Goal: Information Seeking & Learning: Learn about a topic

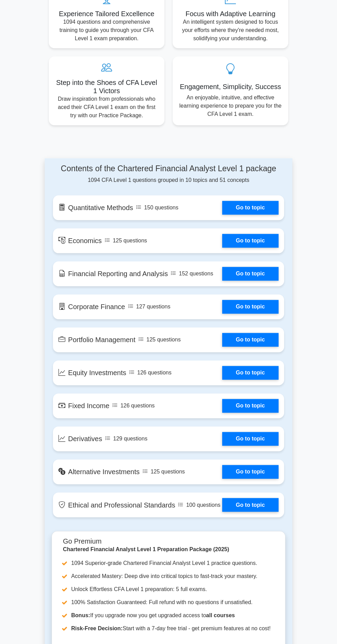
scroll to position [397, 0]
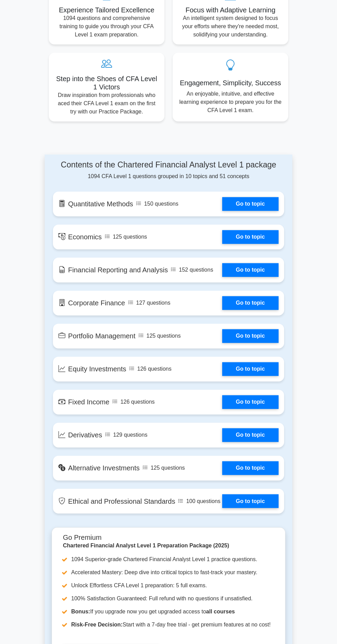
click at [255, 494] on link "Go to topic" at bounding box center [250, 501] width 56 height 14
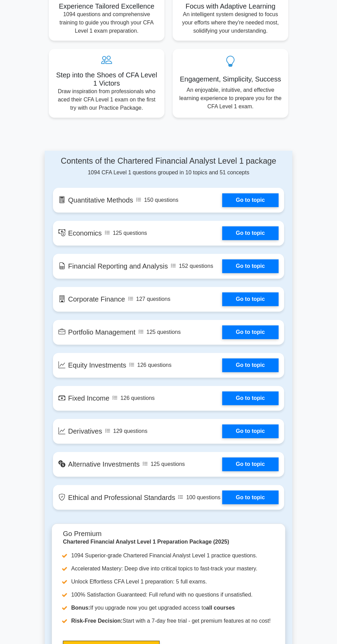
scroll to position [442, 0]
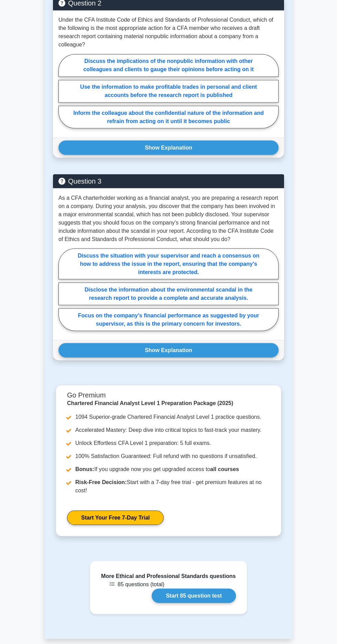
scroll to position [787, 0]
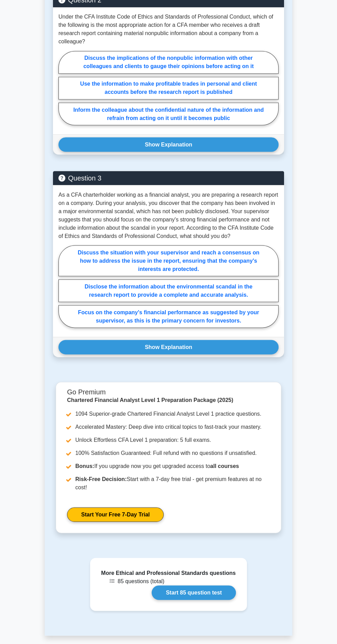
click at [217, 586] on link "Start 85 question test" at bounding box center [194, 593] width 84 height 14
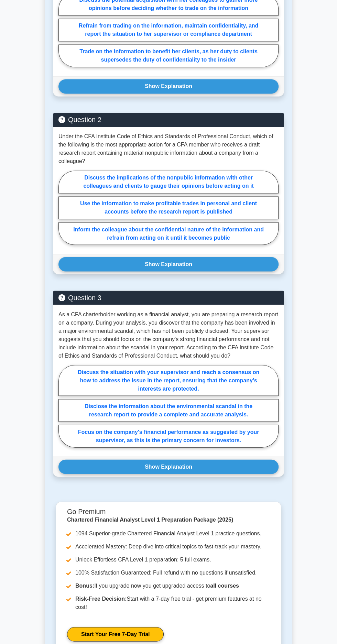
scroll to position [0, 0]
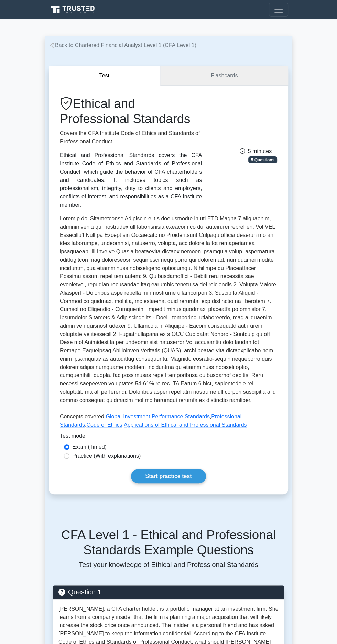
click at [246, 79] on link "Flashcards" at bounding box center [224, 76] width 128 height 20
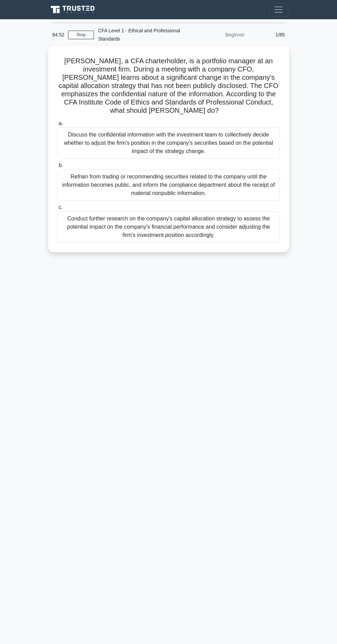
click at [210, 212] on div "Conduct further research on the company's capital allocation strategy to assess…" at bounding box center [168, 227] width 223 height 31
click at [57, 210] on input "c. Conduct further research on the company's capital allocation strategy to ass…" at bounding box center [57, 207] width 0 height 4
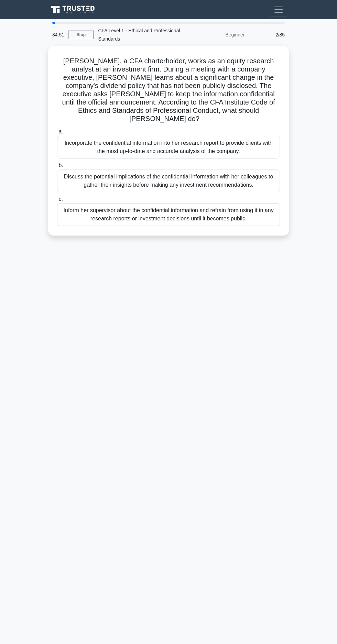
click at [227, 210] on div "Inform her supervisor about the confidential information and refrain from using…" at bounding box center [168, 214] width 223 height 23
click at [57, 202] on input "c. Inform her supervisor about the confidential information and refrain from us…" at bounding box center [57, 199] width 0 height 4
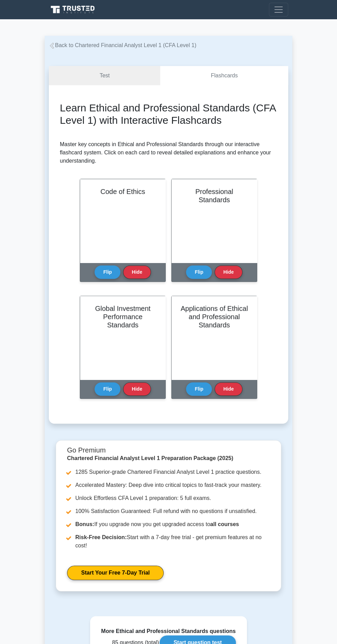
click at [99, 272] on button "Flip" at bounding box center [108, 272] width 26 height 13
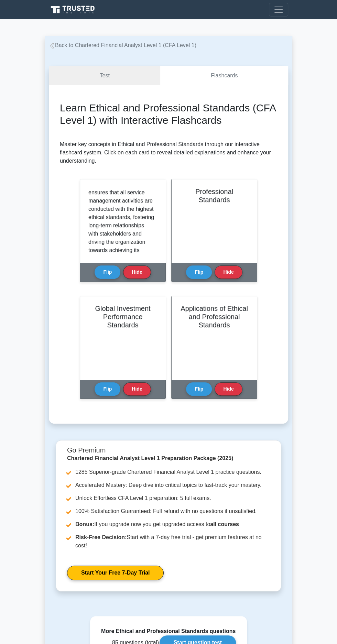
scroll to position [835, 0]
